Goal: Find specific page/section: Find specific page/section

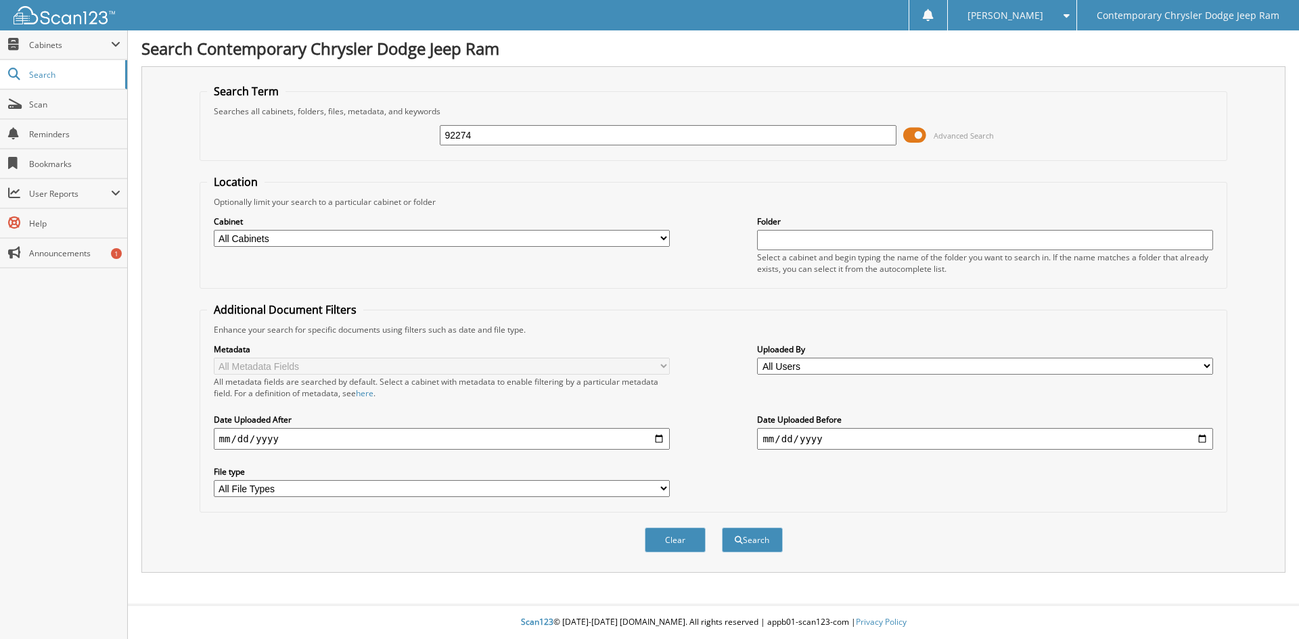
type input "92274"
click at [722, 528] on button "Search" at bounding box center [752, 540] width 61 height 25
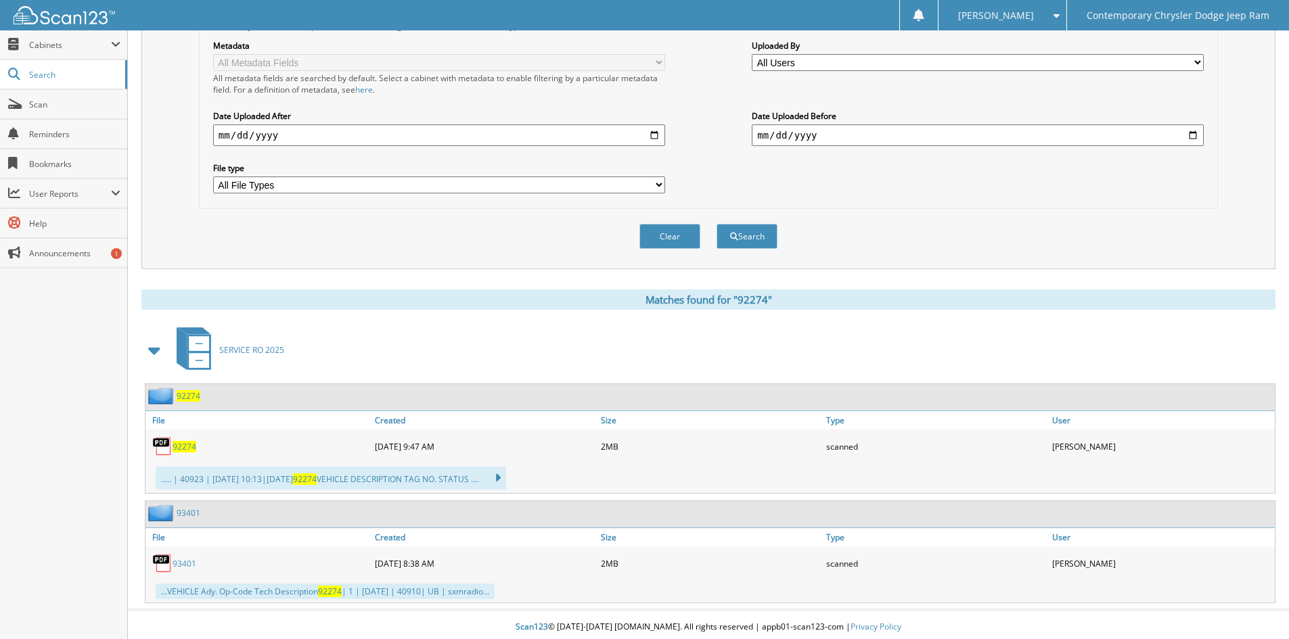
scroll to position [309, 0]
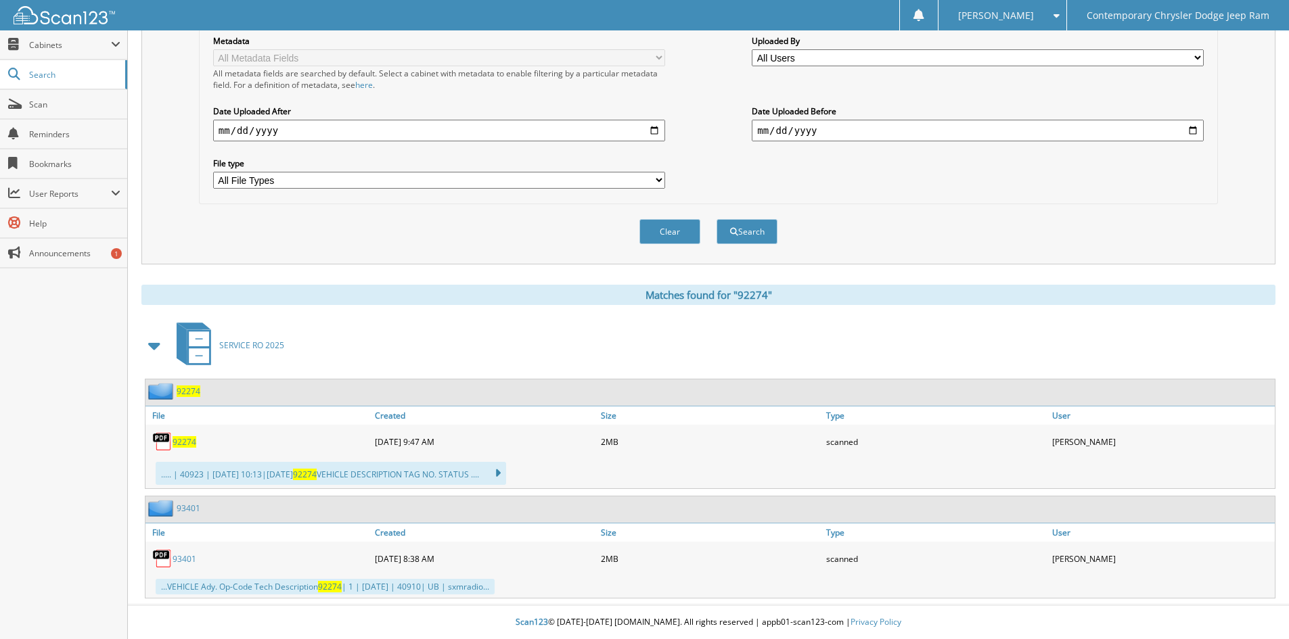
click at [186, 438] on span "92274" at bounding box center [185, 442] width 24 height 12
click at [670, 233] on button "Clear" at bounding box center [669, 231] width 61 height 25
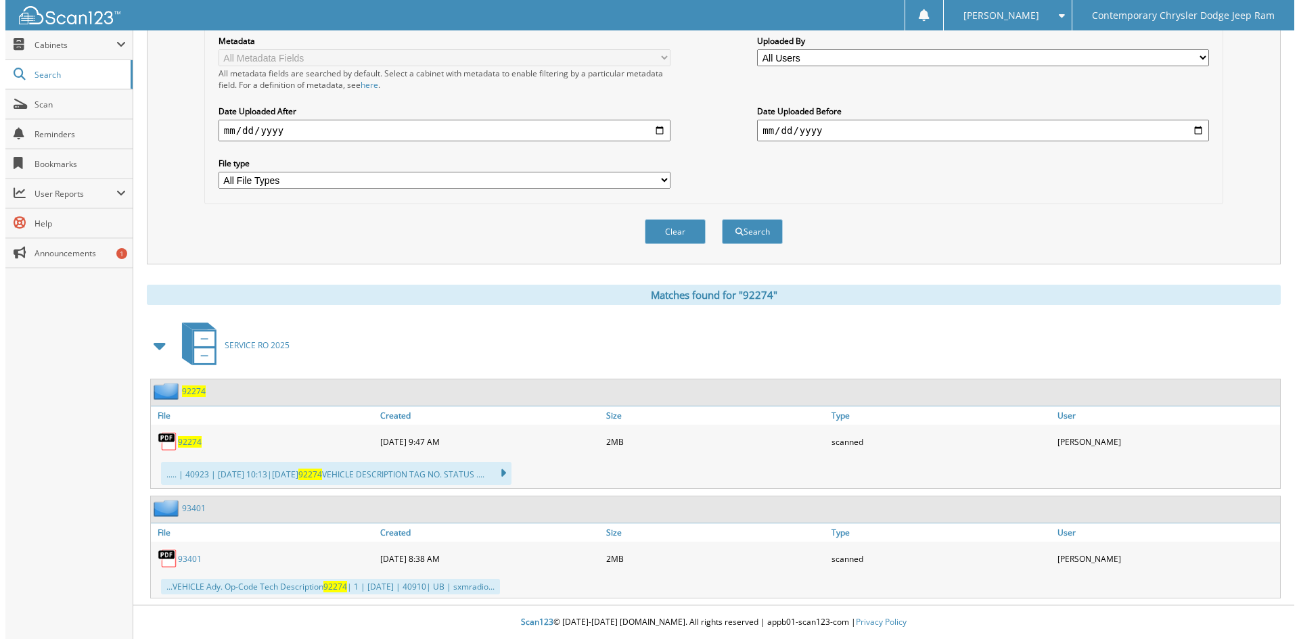
scroll to position [0, 0]
